Goal: Transaction & Acquisition: Book appointment/travel/reservation

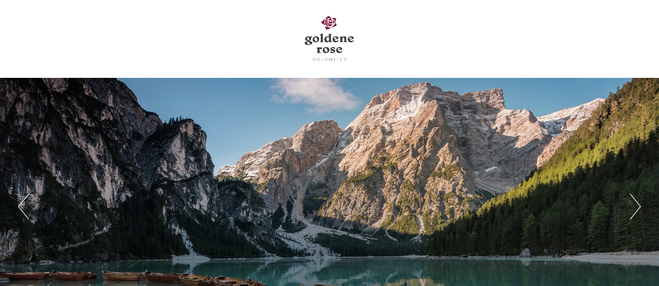
click at [640, 198] on button "Next" at bounding box center [635, 207] width 11 height 26
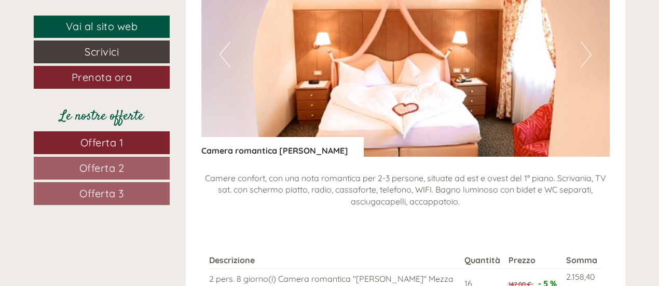
scroll to position [1630, 0]
